Goal: Information Seeking & Learning: Learn about a topic

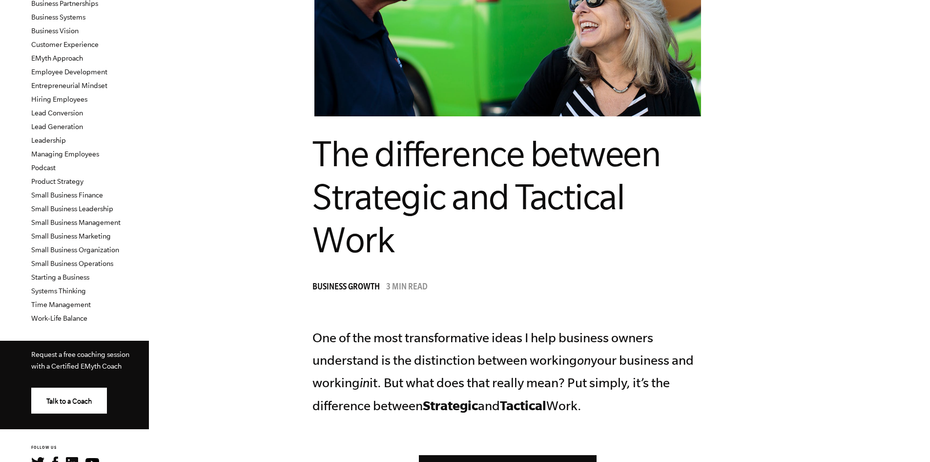
scroll to position [293, 0]
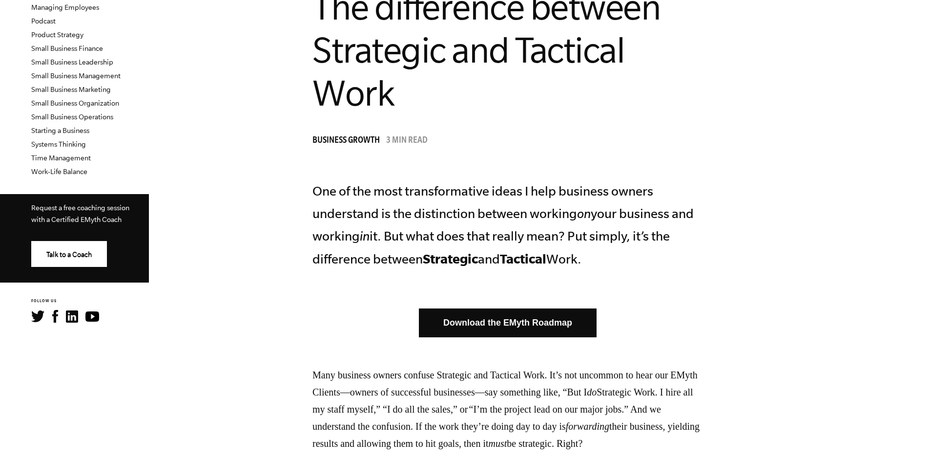
drag, startPoint x: 415, startPoint y: 223, endPoint x: 658, endPoint y: 252, distance: 245.4
click at [658, 252] on p "One of the most transformative ideas I help business owners understand is the d…" at bounding box center [508, 225] width 391 height 90
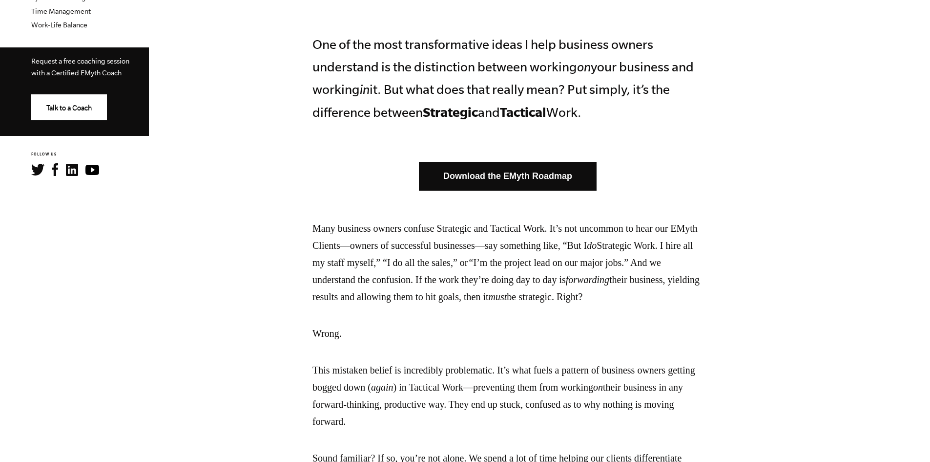
scroll to position [537, 0]
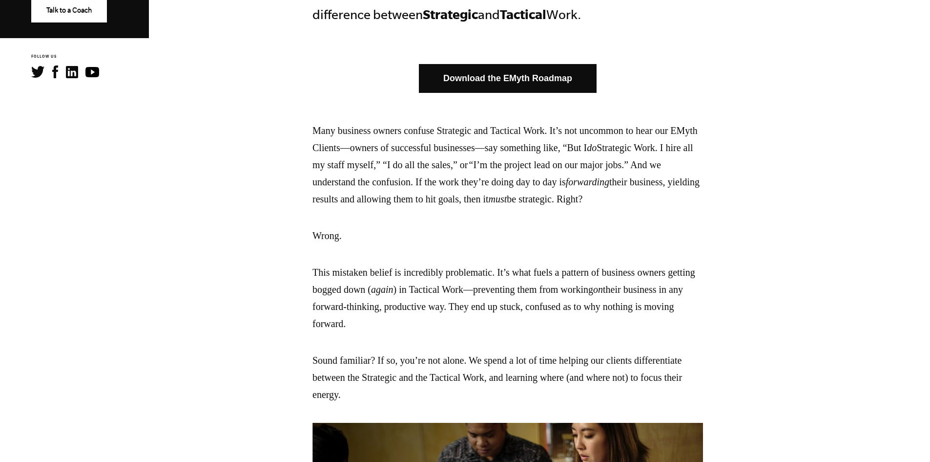
drag, startPoint x: 394, startPoint y: 311, endPoint x: 480, endPoint y: 340, distance: 91.0
click at [480, 332] on p "This mistaken belief is incredibly problematic. It’s what fuels a pattern of bu…" at bounding box center [508, 298] width 391 height 68
drag, startPoint x: 480, startPoint y: 340, endPoint x: 381, endPoint y: 310, distance: 102.7
click at [381, 310] on p "This mistaken belief is incredibly problematic. It’s what fuels a pattern of bu…" at bounding box center [508, 298] width 391 height 68
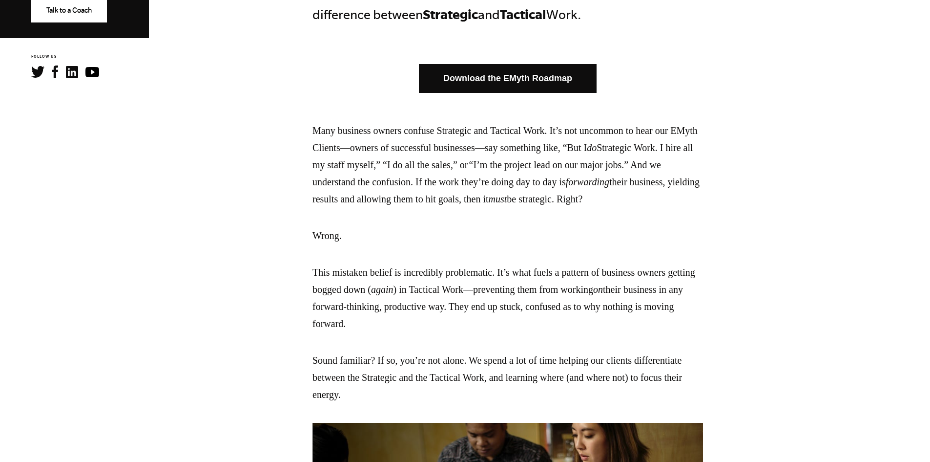
click at [381, 310] on p "This mistaken belief is incredibly problematic. It’s what fuels a pattern of bu…" at bounding box center [508, 298] width 391 height 68
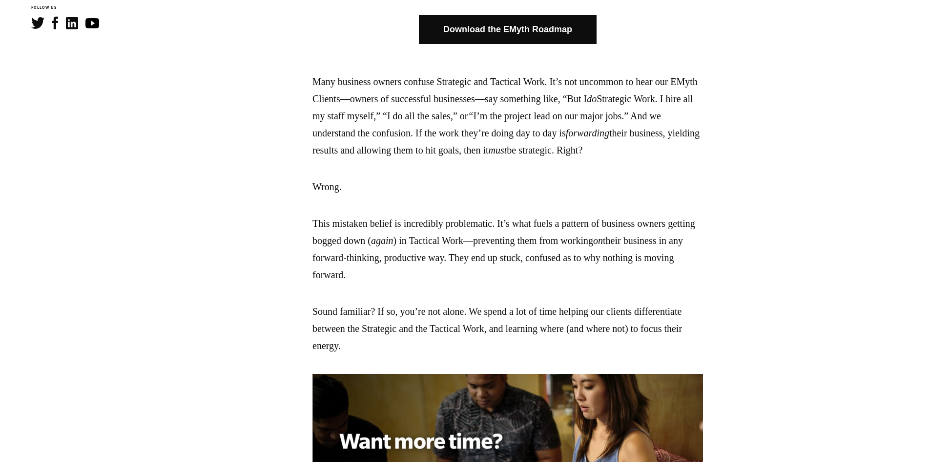
scroll to position [635, 0]
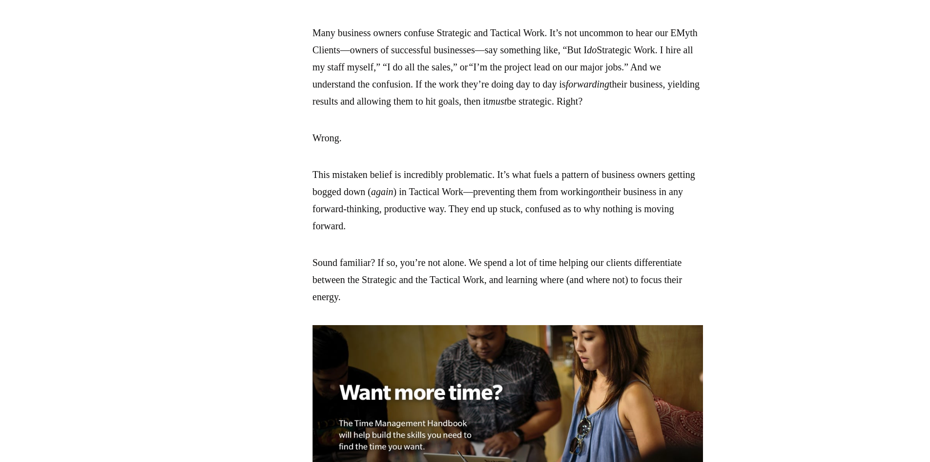
drag, startPoint x: 398, startPoint y: 283, endPoint x: 741, endPoint y: 307, distance: 344.7
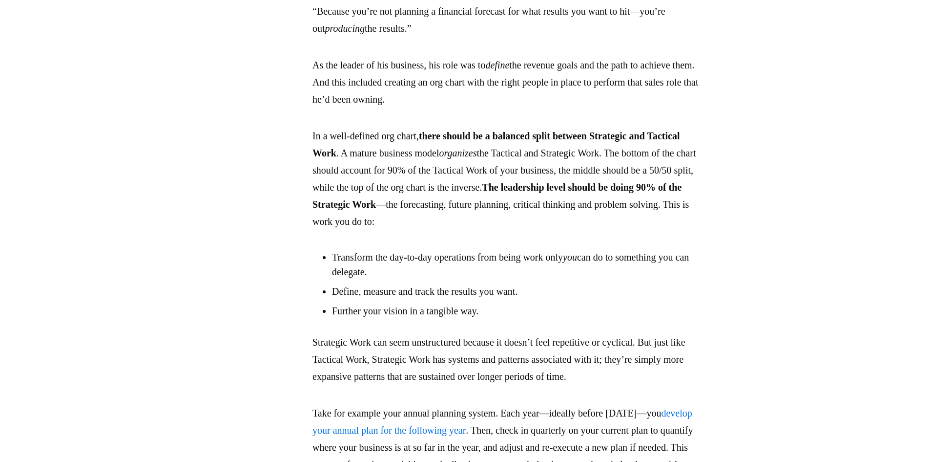
scroll to position [1514, 0]
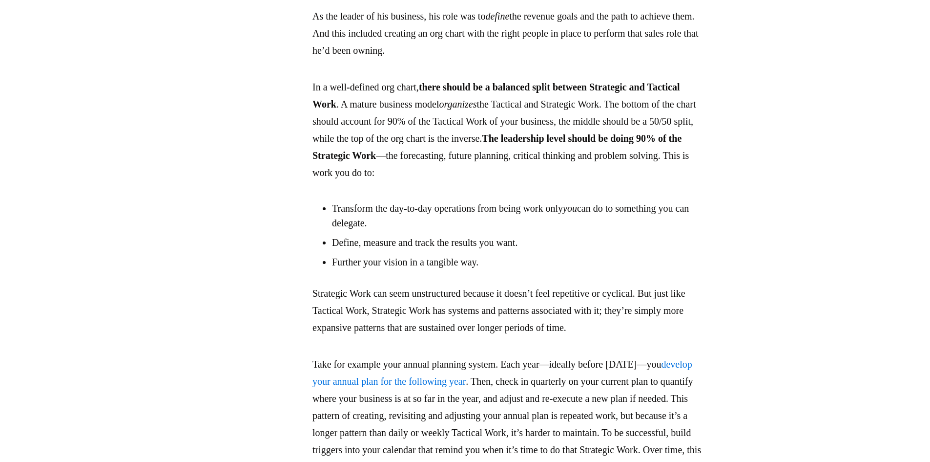
click at [487, 336] on p "Strategic Work can seem unstructured because it doesn’t feel repetitive or cycl…" at bounding box center [508, 310] width 391 height 51
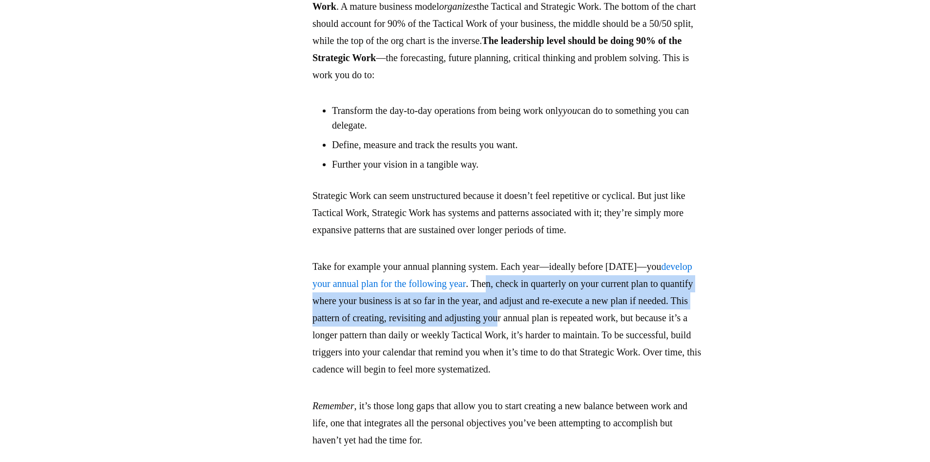
drag, startPoint x: 636, startPoint y: 321, endPoint x: 702, endPoint y: 351, distance: 72.6
click at [702, 351] on p "Take for example your annual planning system. Each year—ideally before [DATE]—y…" at bounding box center [508, 318] width 391 height 120
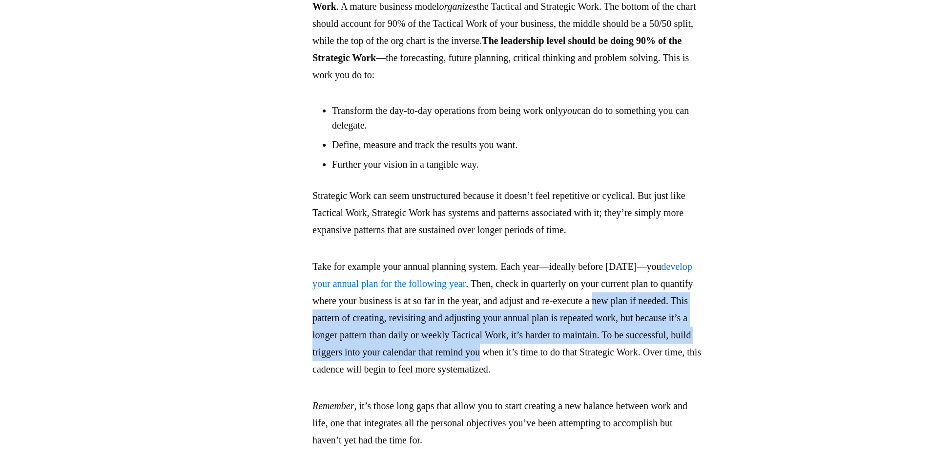
drag, startPoint x: 396, startPoint y: 354, endPoint x: 743, endPoint y: 384, distance: 349.1
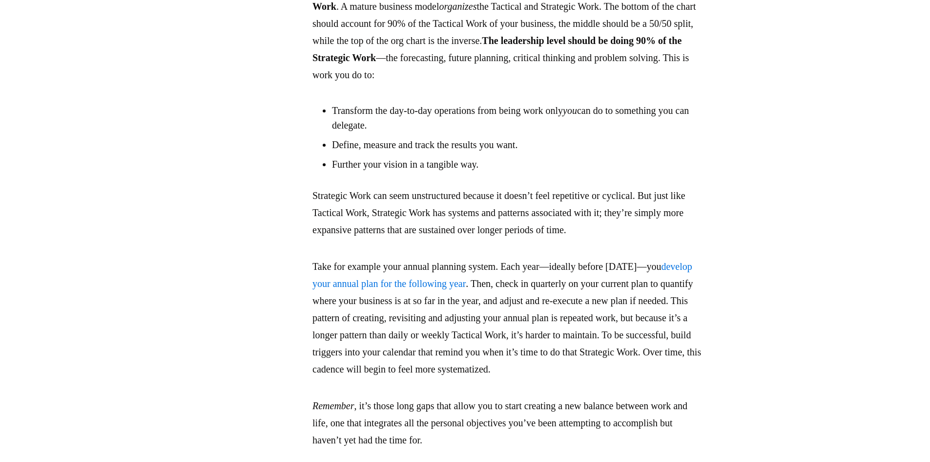
click at [463, 378] on p "Take for example your annual planning system. Each year—ideally before [DATE]—y…" at bounding box center [508, 318] width 391 height 120
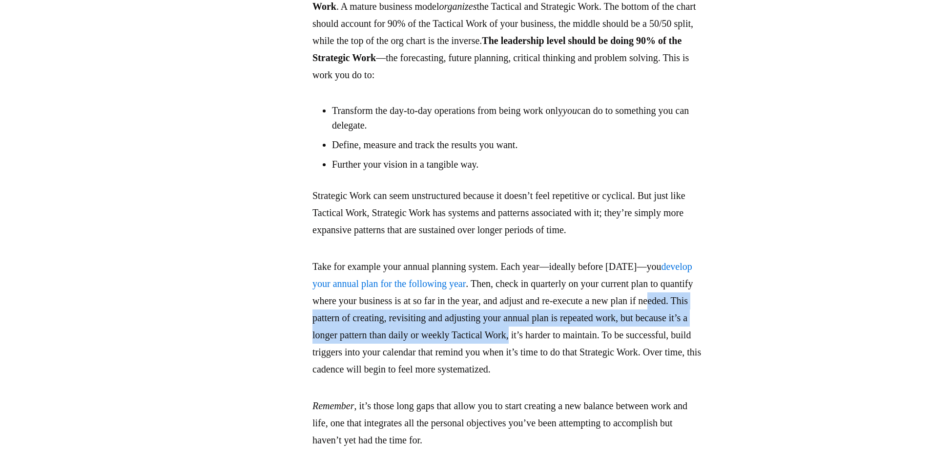
drag, startPoint x: 453, startPoint y: 358, endPoint x: 768, endPoint y: 362, distance: 315.0
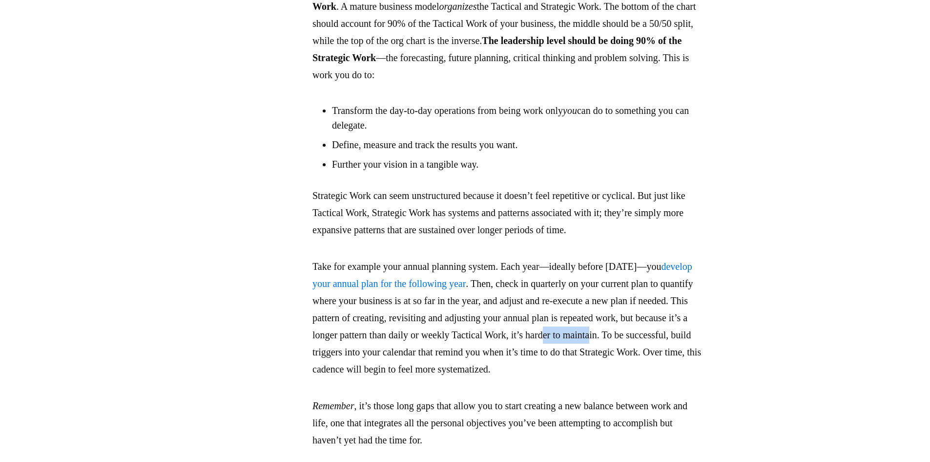
drag, startPoint x: 381, startPoint y: 384, endPoint x: 434, endPoint y: 387, distance: 52.3
click at [434, 378] on p "Take for example your annual planning system. Each year—ideally before [DATE]—y…" at bounding box center [508, 318] width 391 height 120
drag, startPoint x: 434, startPoint y: 366, endPoint x: 589, endPoint y: 371, distance: 154.9
click at [589, 371] on p "Take for example your annual planning system. Each year—ideally before [DATE]—y…" at bounding box center [508, 318] width 391 height 120
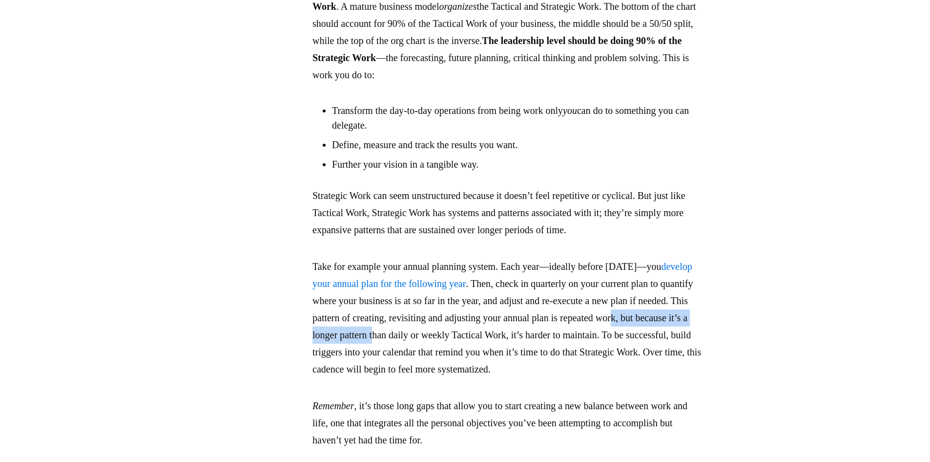
click at [589, 371] on p "Take for example your annual planning system. Each year—ideally before [DATE]—y…" at bounding box center [508, 318] width 391 height 120
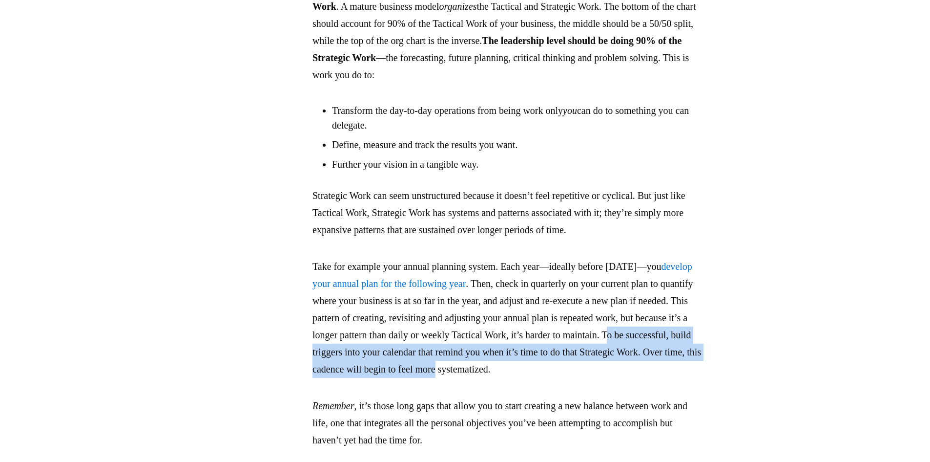
drag, startPoint x: 454, startPoint y: 391, endPoint x: 735, endPoint y: 404, distance: 281.2
click at [703, 378] on p "Take for example your annual planning system. Each year—ideally before [DATE]—y…" at bounding box center [508, 318] width 391 height 120
drag, startPoint x: 575, startPoint y: 389, endPoint x: 653, endPoint y: 400, distance: 78.9
click at [653, 378] on p "Take for example your annual planning system. Each year—ideally before [DATE]—y…" at bounding box center [508, 318] width 391 height 120
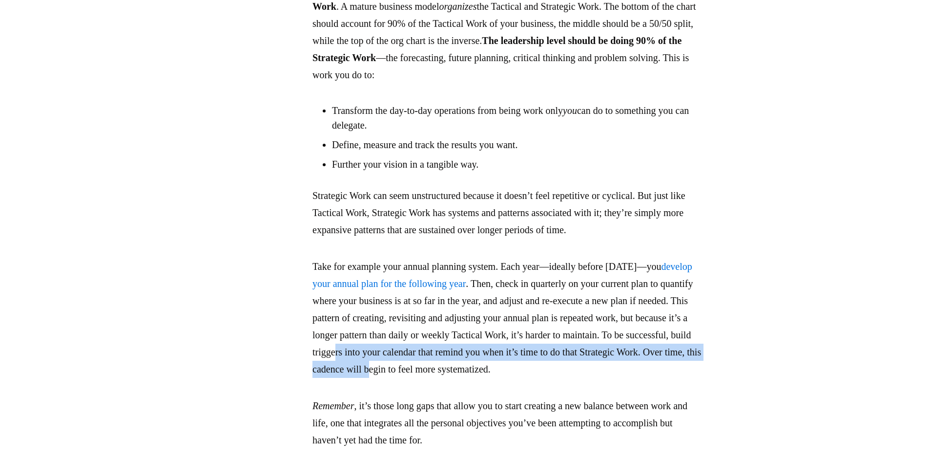
click at [653, 378] on p "Take for example your annual planning system. Each year—ideally before [DATE]—y…" at bounding box center [508, 318] width 391 height 120
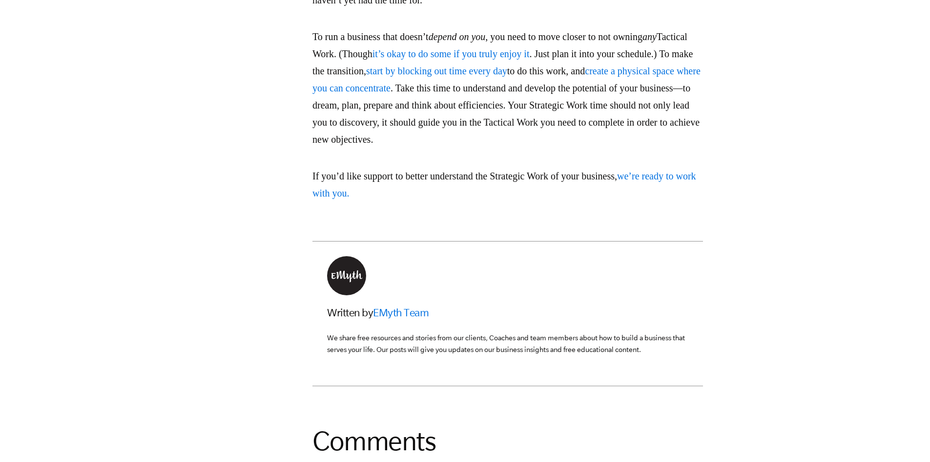
scroll to position [2002, 0]
